Goal: Information Seeking & Learning: Learn about a topic

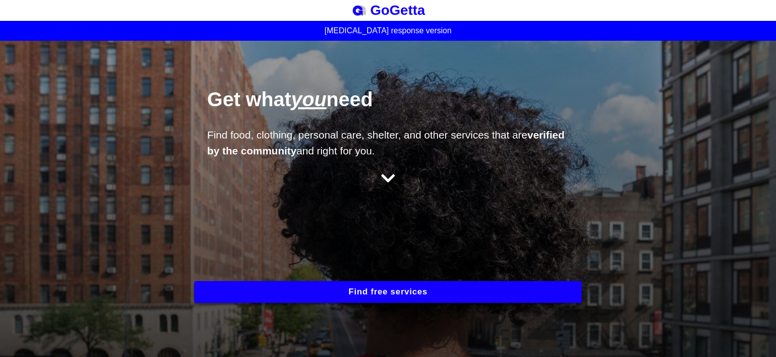
click at [413, 293] on button "Find free services" at bounding box center [388, 292] width 388 height 22
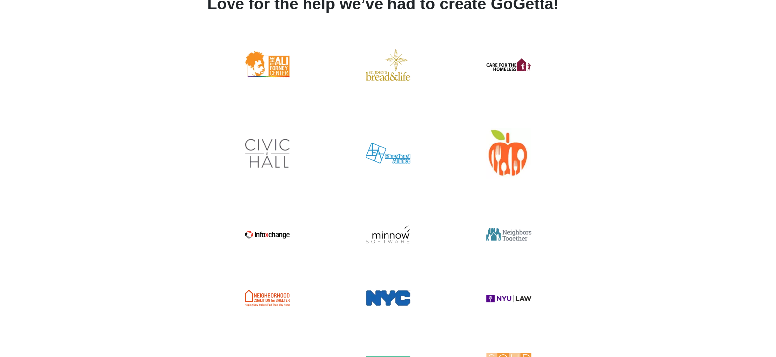
scroll to position [1824, 0]
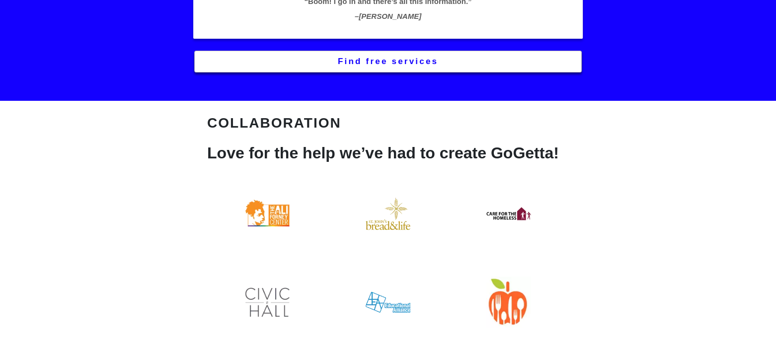
click at [387, 63] on button "Find free services" at bounding box center [388, 62] width 388 height 22
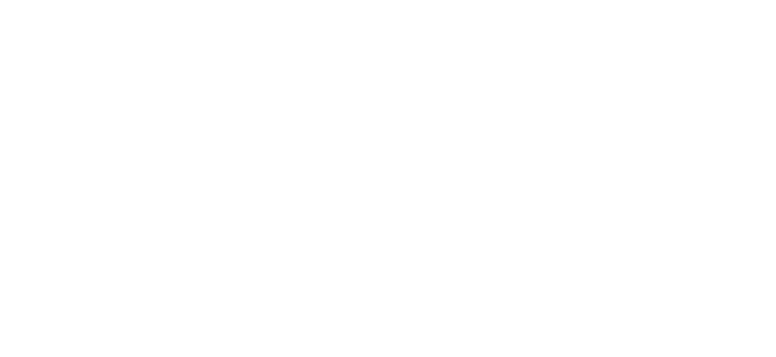
click at [478, 0] on html "BESbswy" at bounding box center [388, 0] width 776 height 0
